Goal: Use online tool/utility: Utilize a website feature to perform a specific function

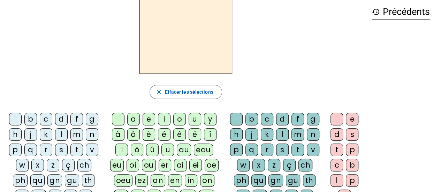
scroll to position [55, 0]
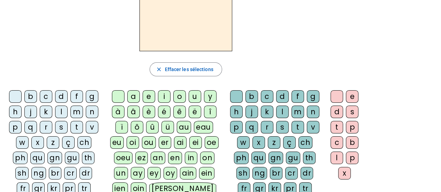
click at [61, 98] on div "d" at bounding box center [61, 96] width 13 height 13
click at [198, 98] on div "u" at bounding box center [194, 96] width 13 height 13
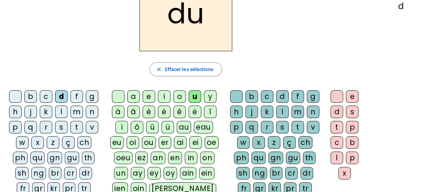
click at [270, 97] on div "c" at bounding box center [267, 96] width 13 height 13
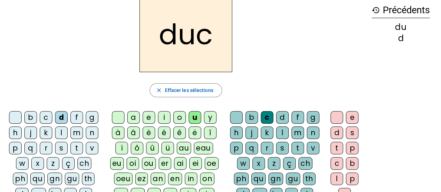
scroll to position [33, 0]
click at [238, 115] on div at bounding box center [236, 117] width 13 height 13
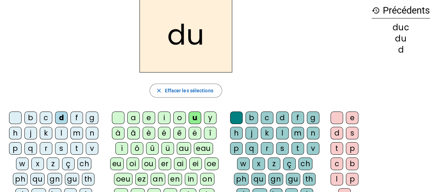
click at [150, 115] on div "e" at bounding box center [148, 117] width 13 height 13
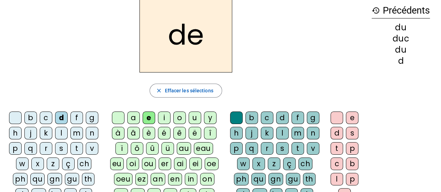
click at [94, 135] on div "n" at bounding box center [92, 133] width 13 height 13
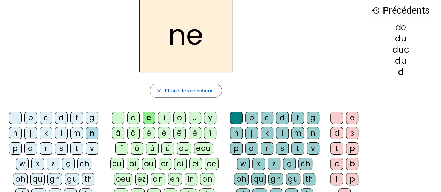
click at [79, 134] on div "m" at bounding box center [76, 133] width 13 height 13
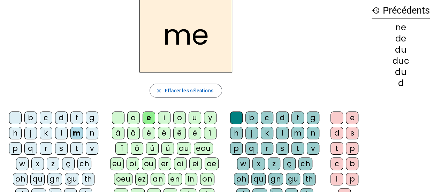
click at [61, 145] on div "s" at bounding box center [61, 148] width 13 height 13
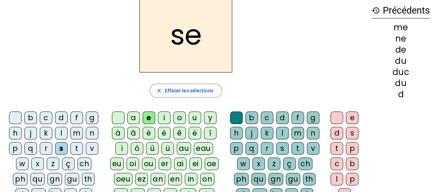
click at [192, 117] on div "u" at bounding box center [194, 117] width 13 height 13
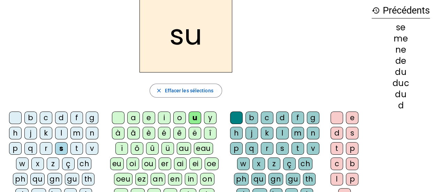
click at [60, 131] on div "l" at bounding box center [61, 133] width 13 height 13
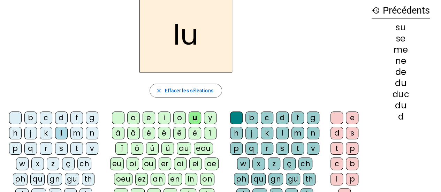
click at [136, 118] on div "a" at bounding box center [133, 117] width 13 height 13
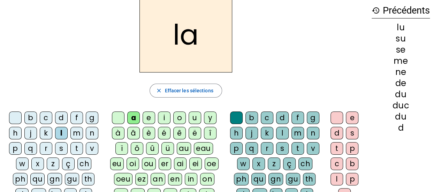
click at [267, 117] on div "c" at bounding box center [267, 117] width 13 height 13
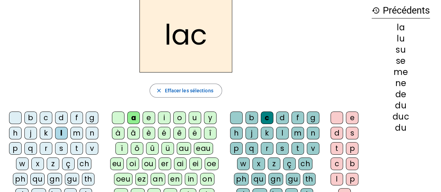
click at [80, 146] on div "t" at bounding box center [76, 148] width 13 height 13
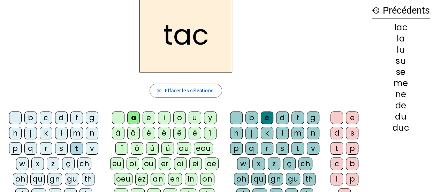
click at [33, 118] on div "b" at bounding box center [30, 117] width 13 height 13
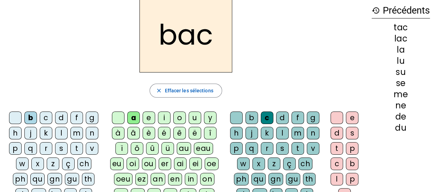
click at [59, 146] on div "s" at bounding box center [61, 148] width 13 height 13
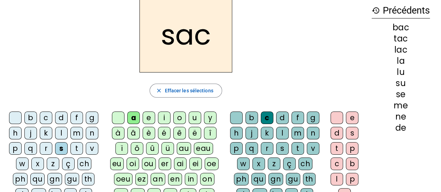
click at [148, 116] on div "e" at bounding box center [148, 117] width 13 height 13
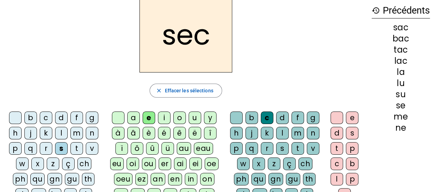
click at [281, 133] on div "l" at bounding box center [282, 133] width 13 height 13
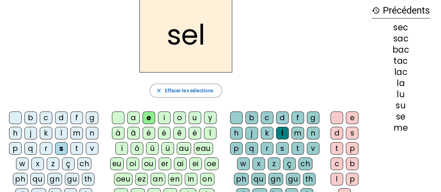
click at [179, 115] on div "o" at bounding box center [179, 117] width 13 height 13
